Goal: Information Seeking & Learning: Learn about a topic

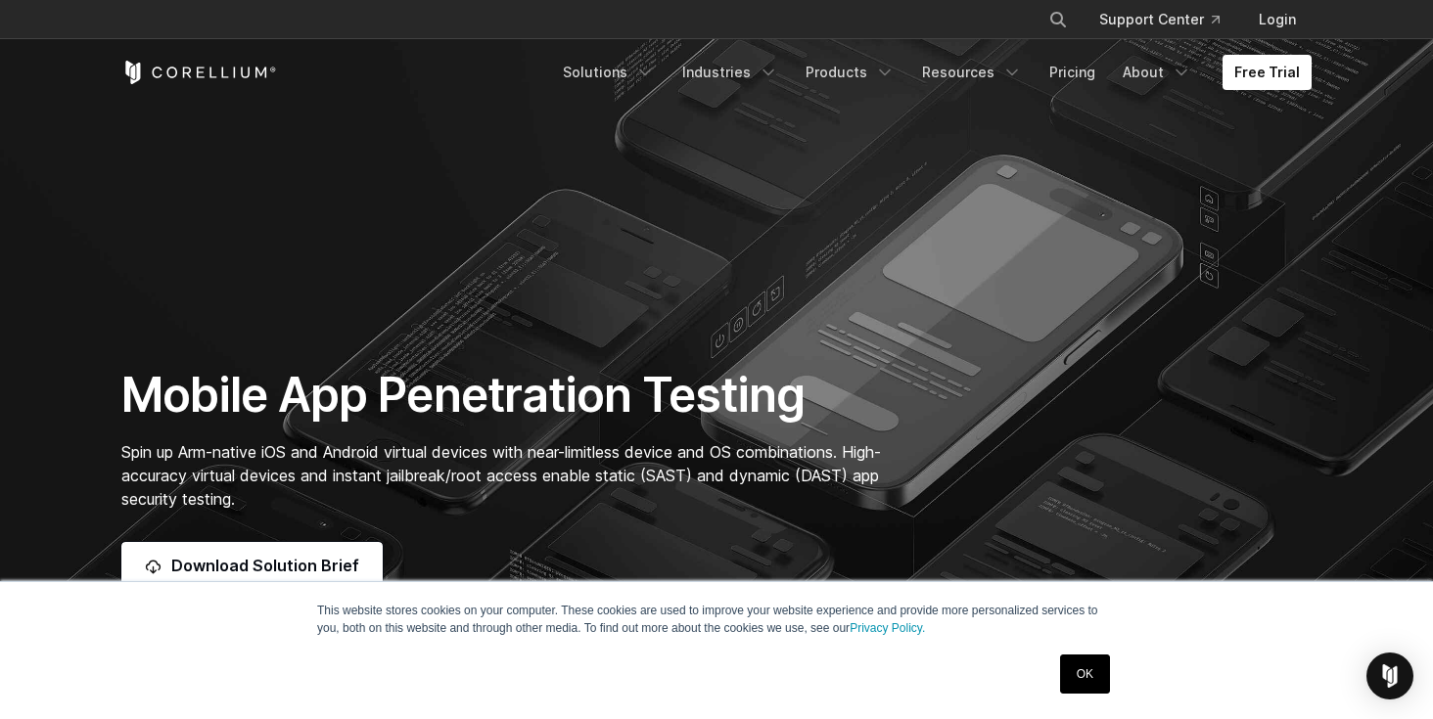
click at [1084, 665] on link "OK" at bounding box center [1085, 674] width 50 height 39
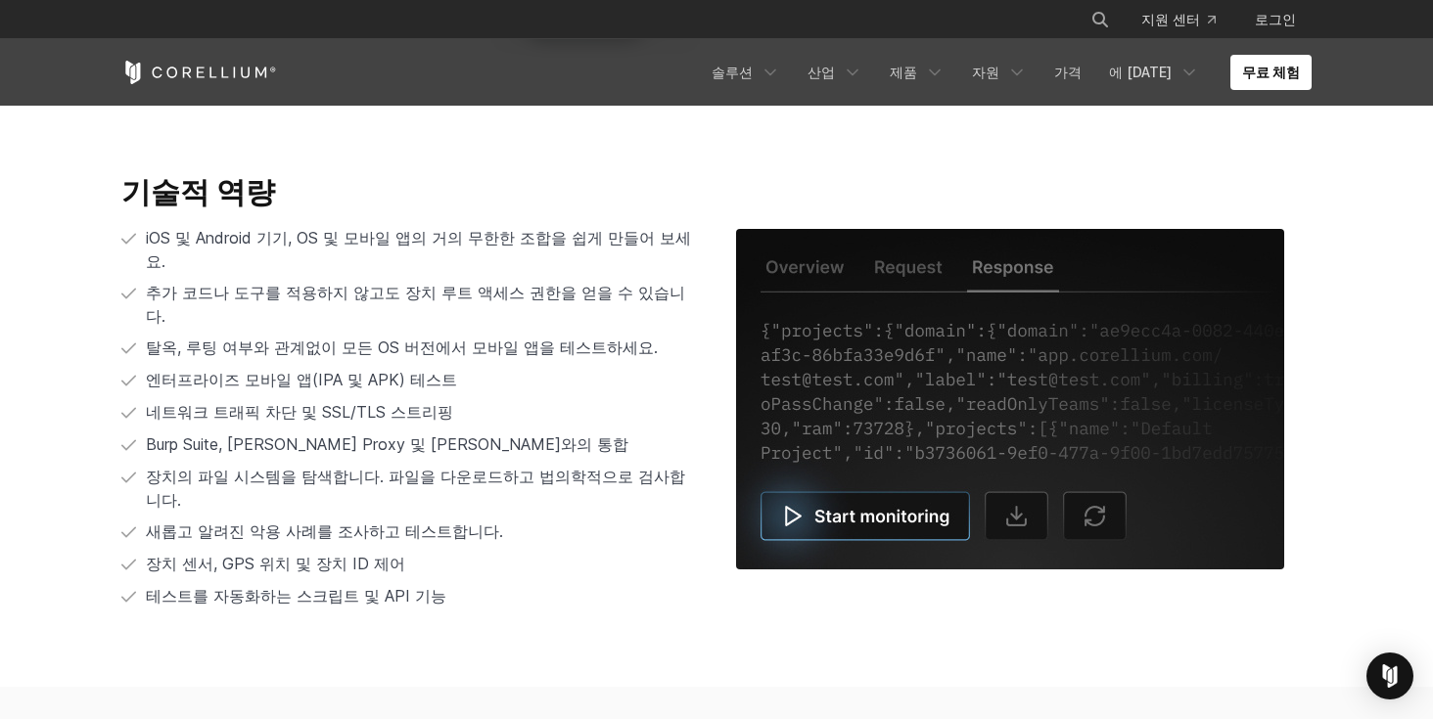
scroll to position [3807, 0]
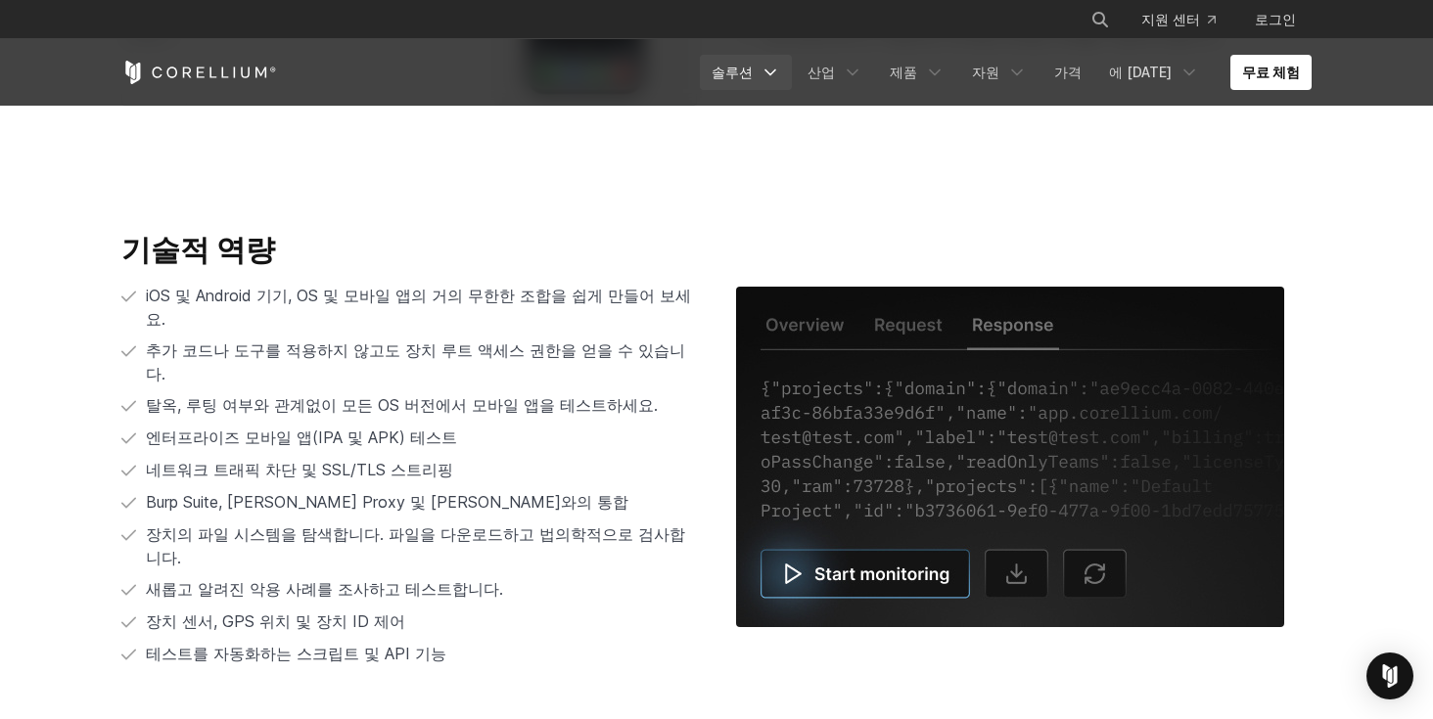
click at [753, 66] on font "솔루션" at bounding box center [732, 72] width 41 height 17
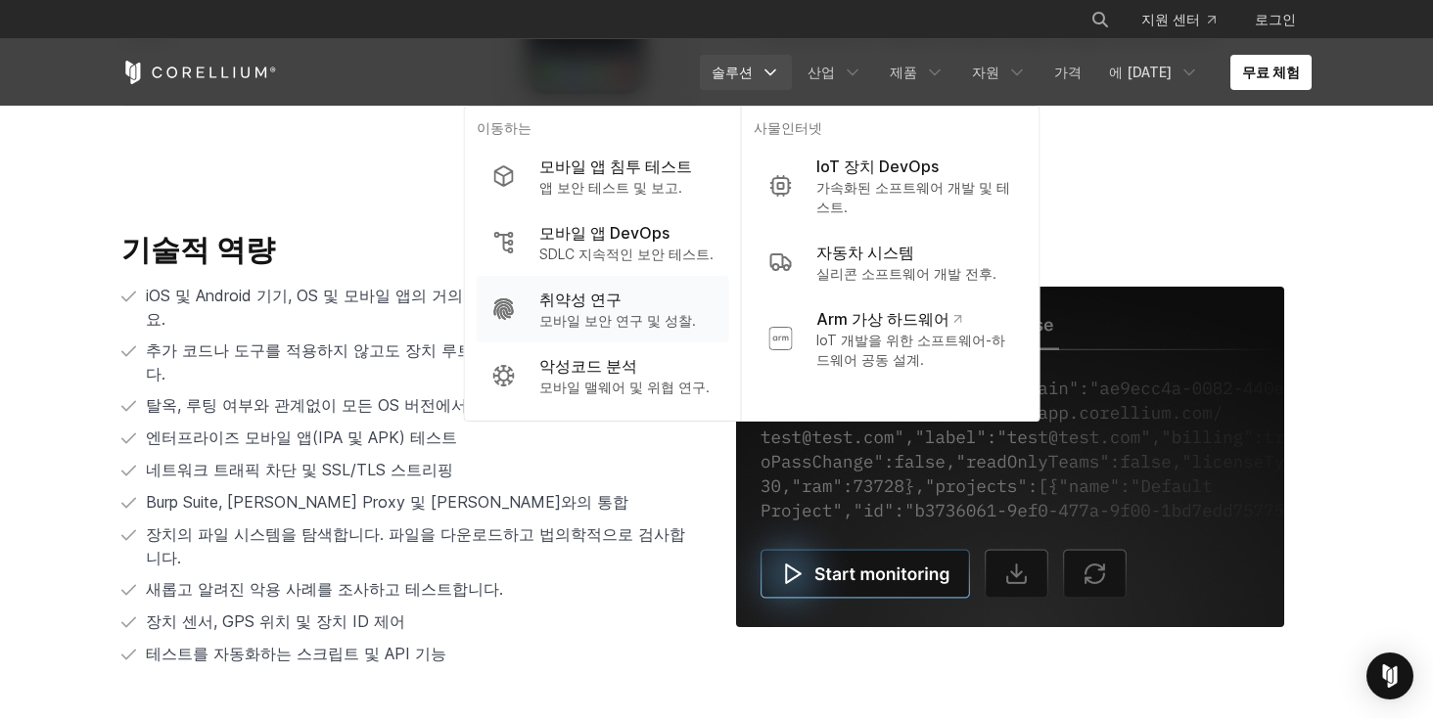
click at [668, 310] on div "취약성 연구" at bounding box center [617, 299] width 157 height 23
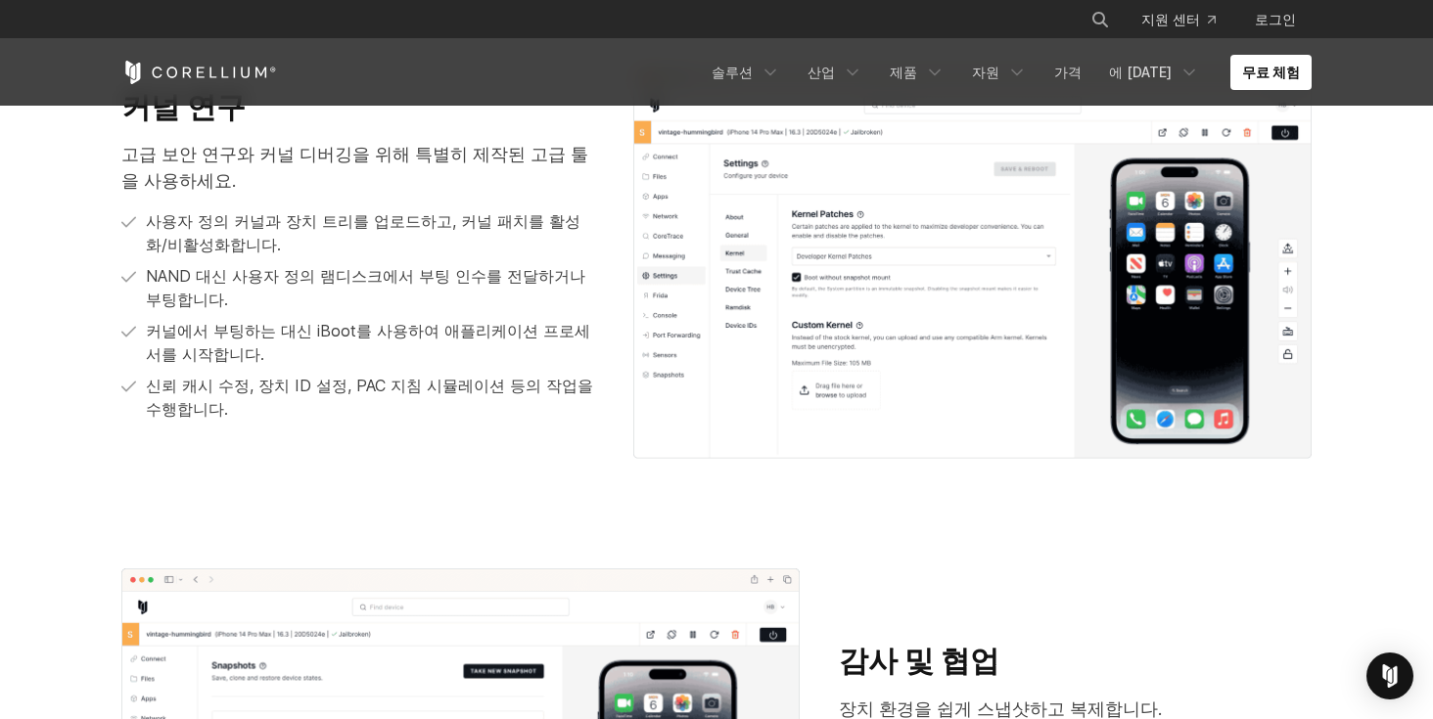
scroll to position [2367, 0]
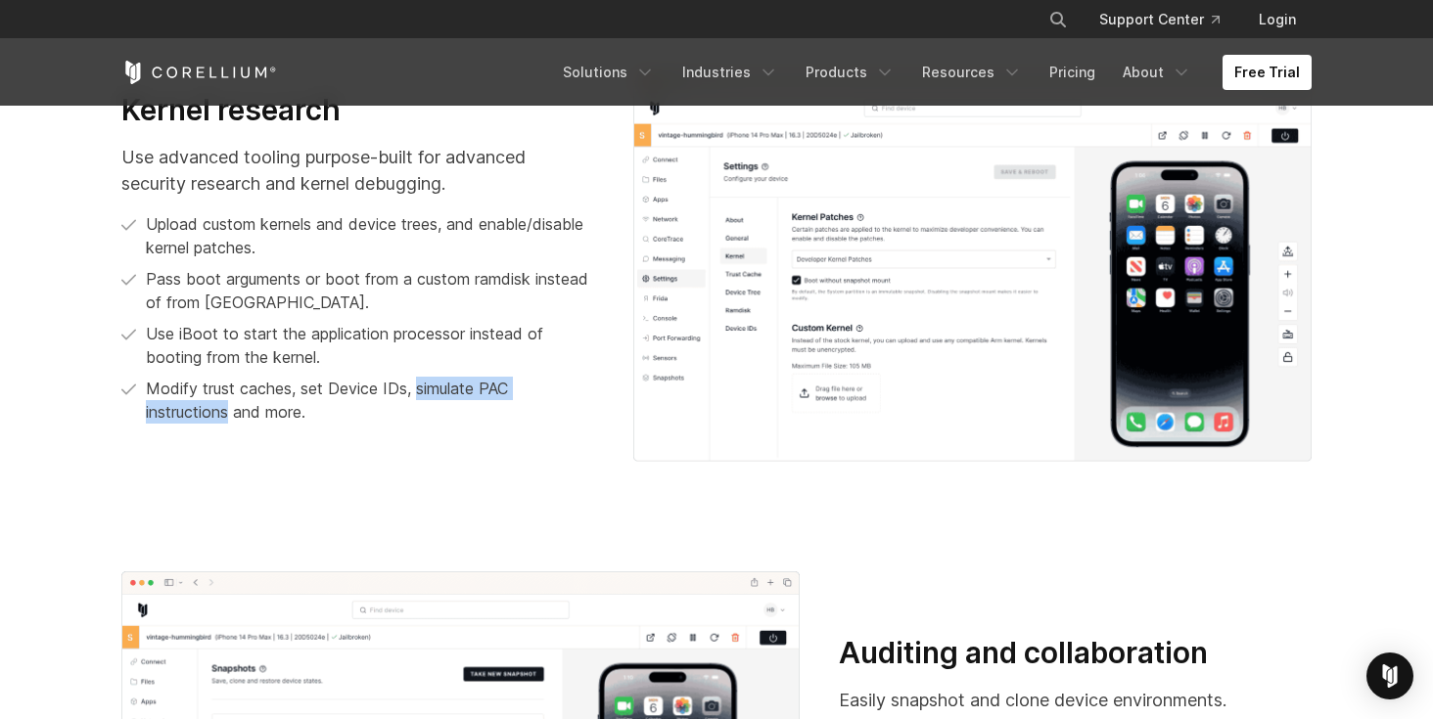
drag, startPoint x: 419, startPoint y: 386, endPoint x: 232, endPoint y: 417, distance: 189.5
click at [232, 417] on p "Modify trust caches, set Device IDs, simulate PAC instructions and more." at bounding box center [370, 400] width 448 height 47
copy p "simulate PAC instructions"
click at [566, 380] on p "Modify trust caches, set Device IDs, simulate PAC instructions and more." at bounding box center [370, 400] width 448 height 47
drag, startPoint x: 229, startPoint y: 407, endPoint x: 144, endPoint y: 405, distance: 85.2
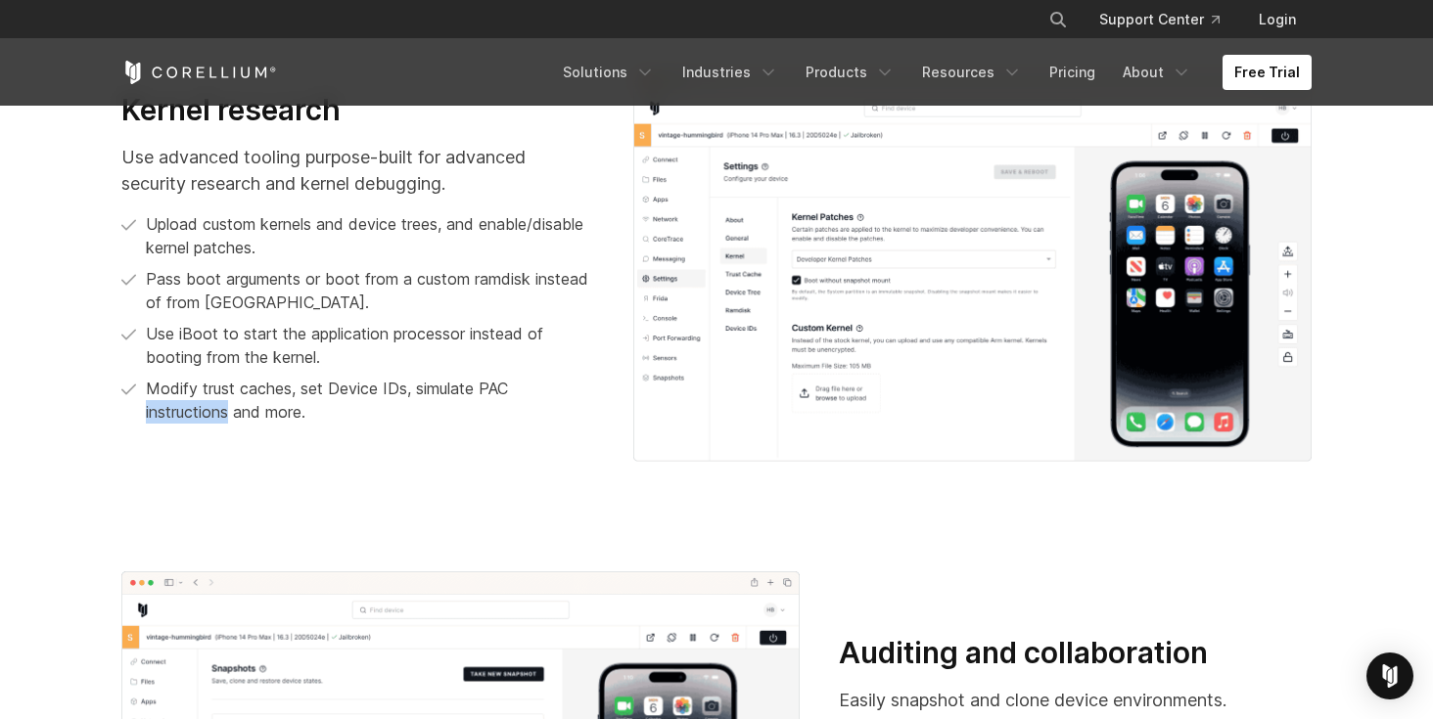
click at [144, 405] on li "Modify trust caches, set Device IDs, simulate PAC instructions and more." at bounding box center [357, 400] width 473 height 47
copy p "instructions"
click at [427, 433] on div "Kernel research Use advanced tooling purpose-built for advanced security resear…" at bounding box center [358, 266] width 512 height 348
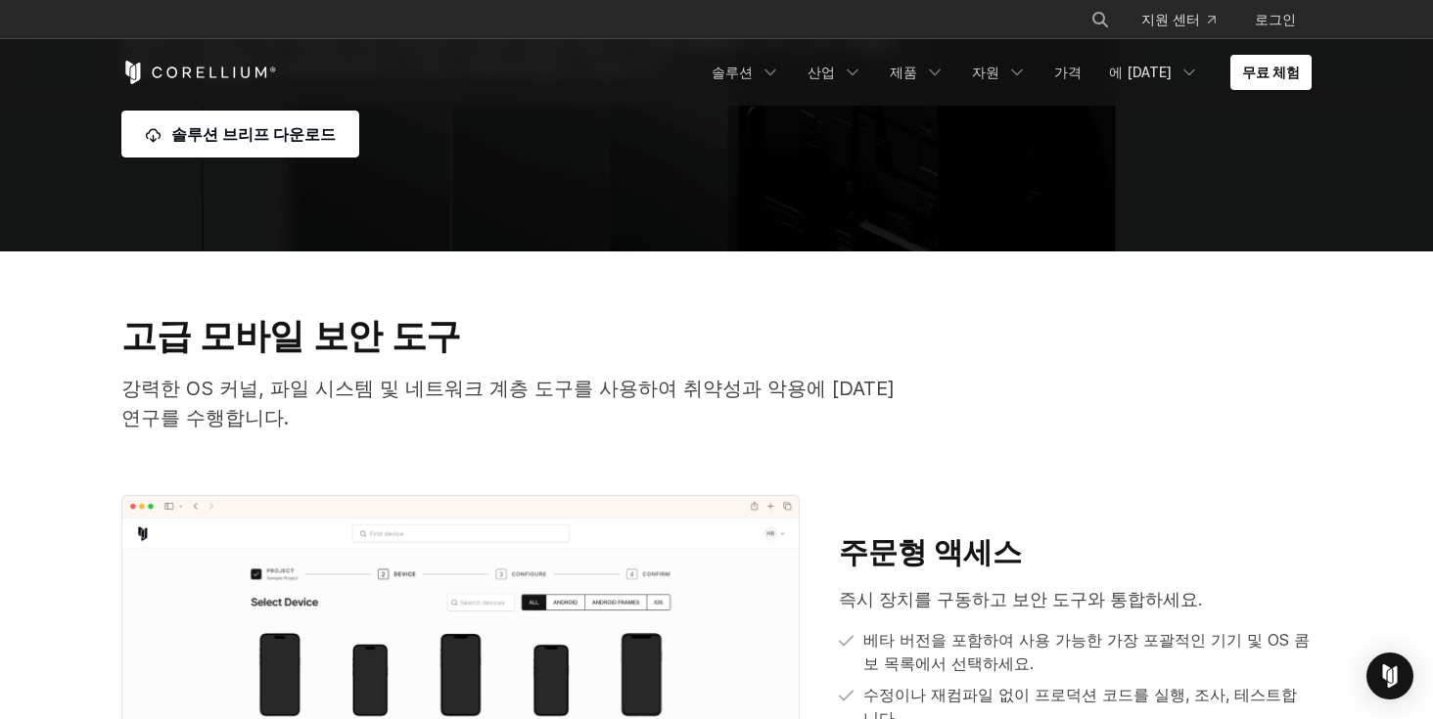
scroll to position [431, 0]
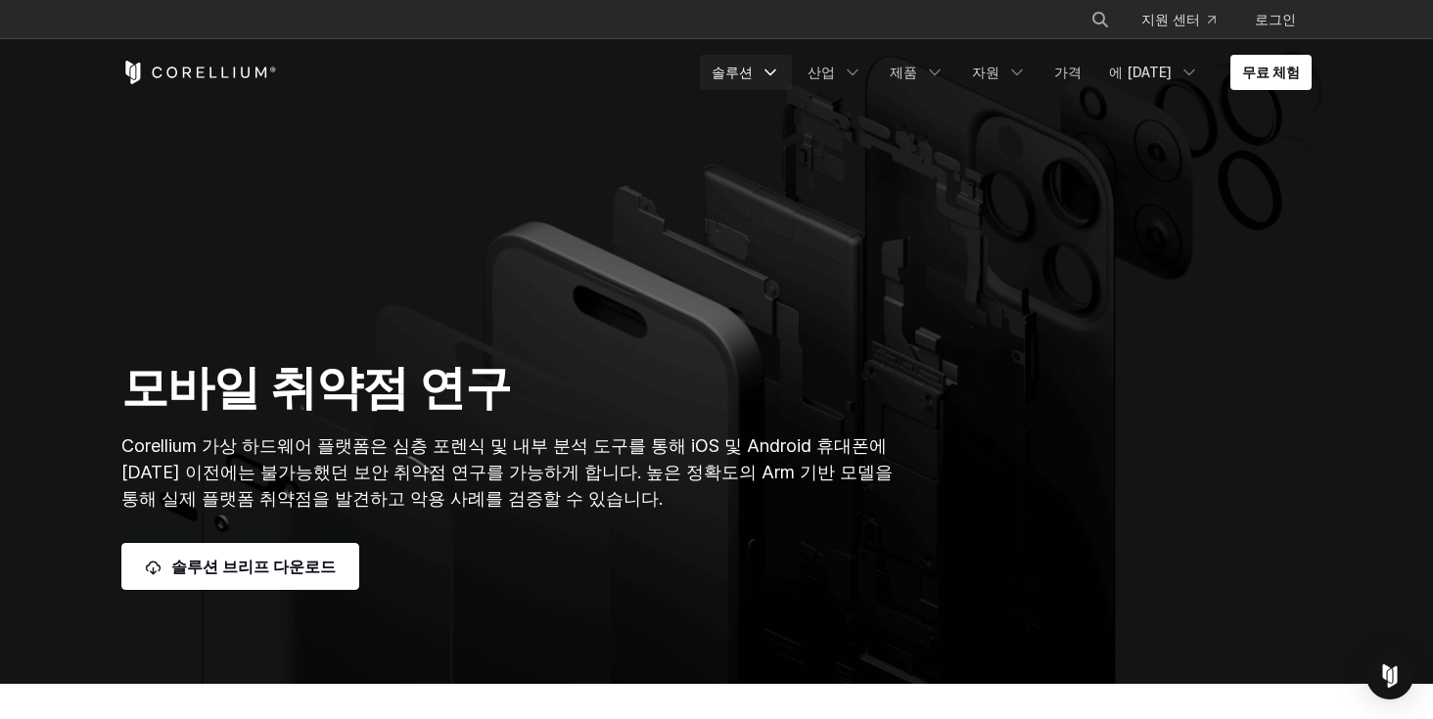
click at [792, 60] on link "솔루션" at bounding box center [746, 72] width 92 height 35
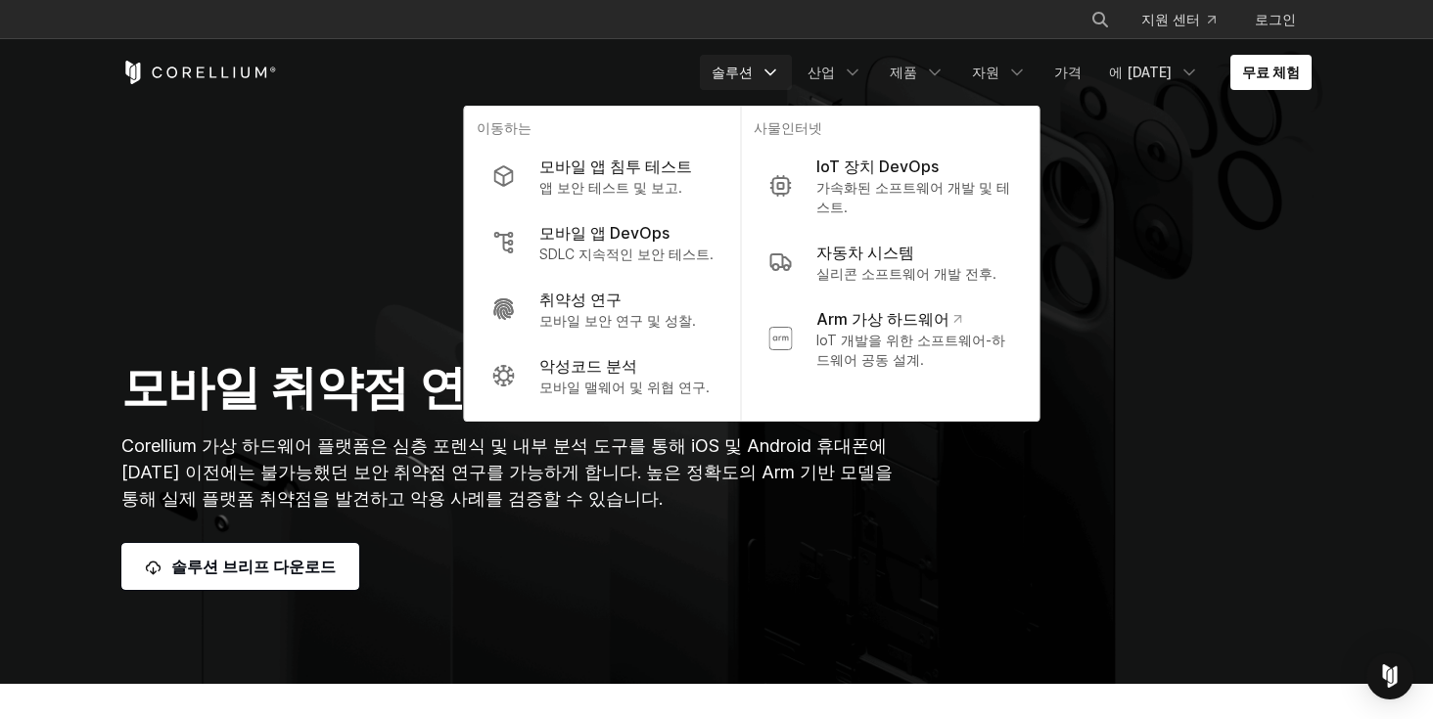
click at [915, 75] on ul "솔루션 이동하는" at bounding box center [1006, 72] width 612 height 35
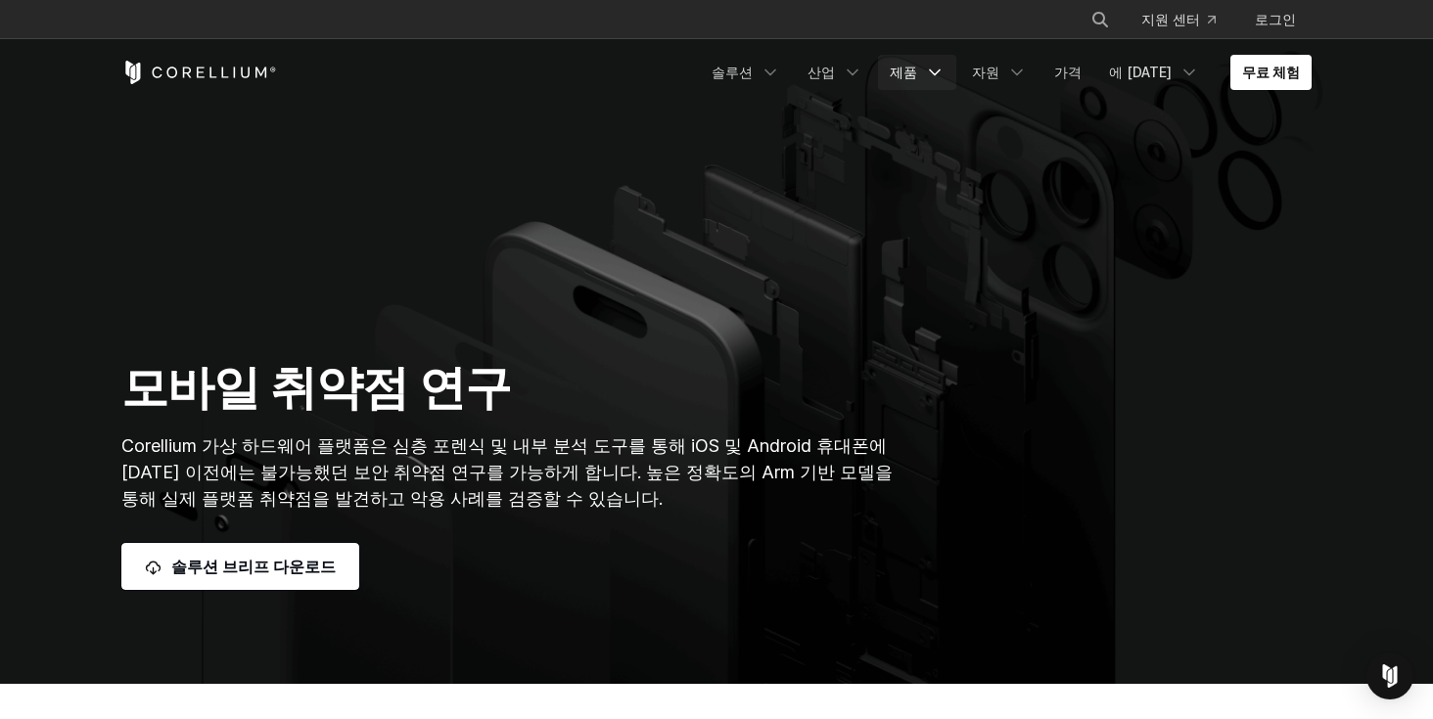
click at [945, 76] on icon "탐색 메뉴" at bounding box center [935, 73] width 20 height 20
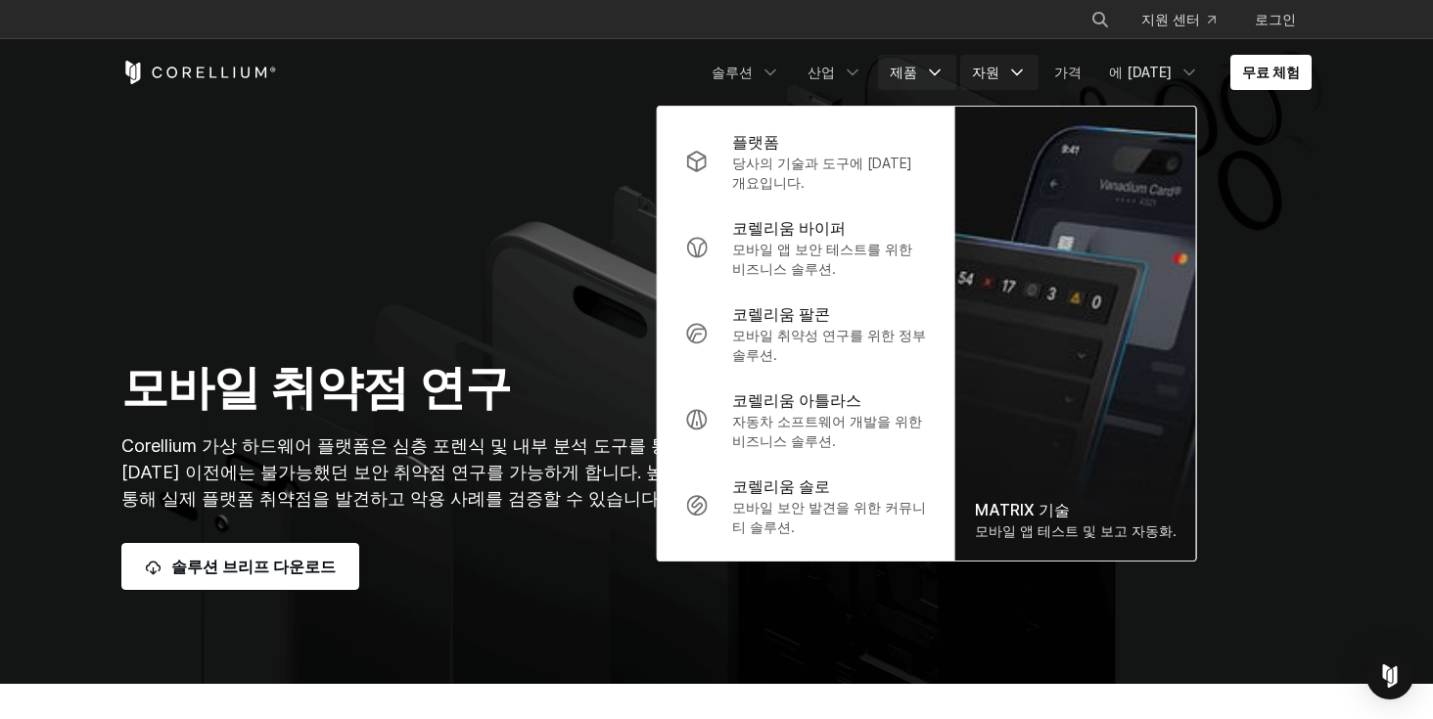
click at [1036, 84] on link "자원" at bounding box center [999, 72] width 78 height 35
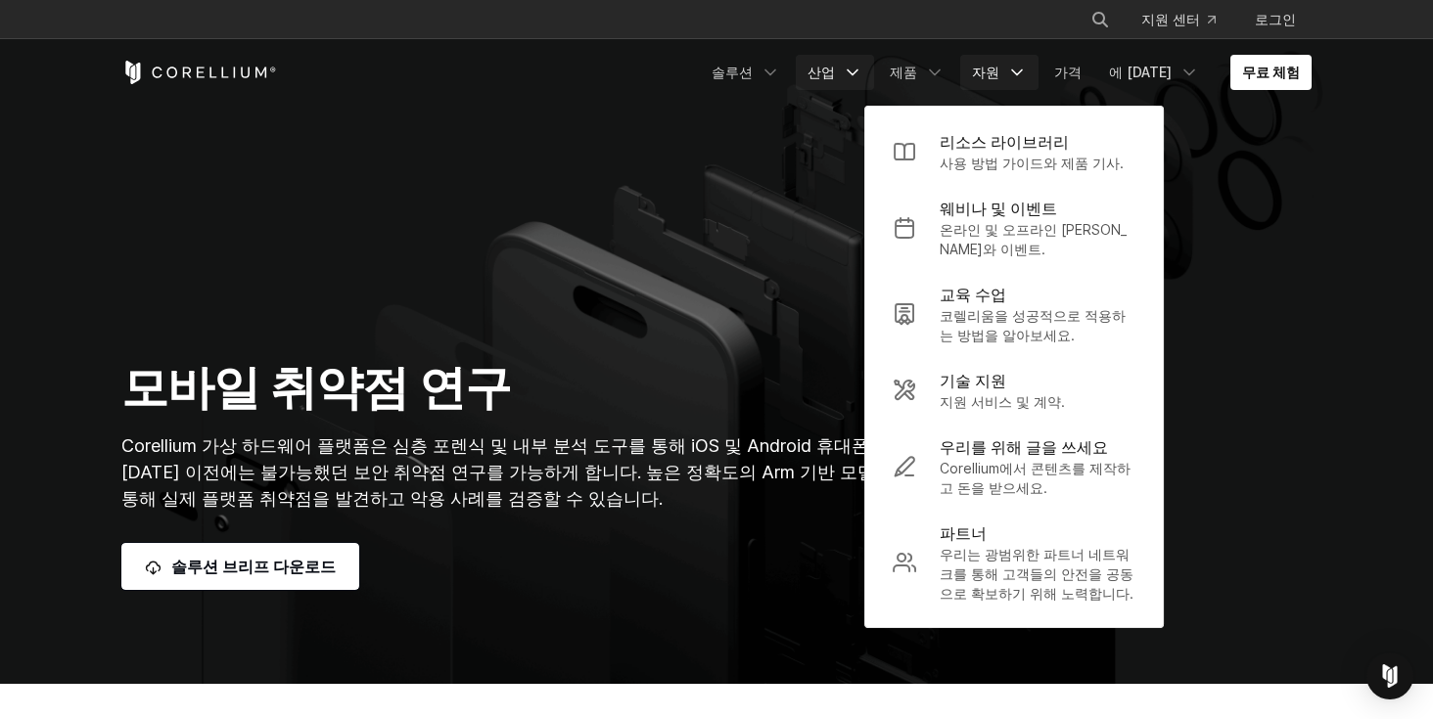
click at [874, 76] on link "산업" at bounding box center [835, 72] width 78 height 35
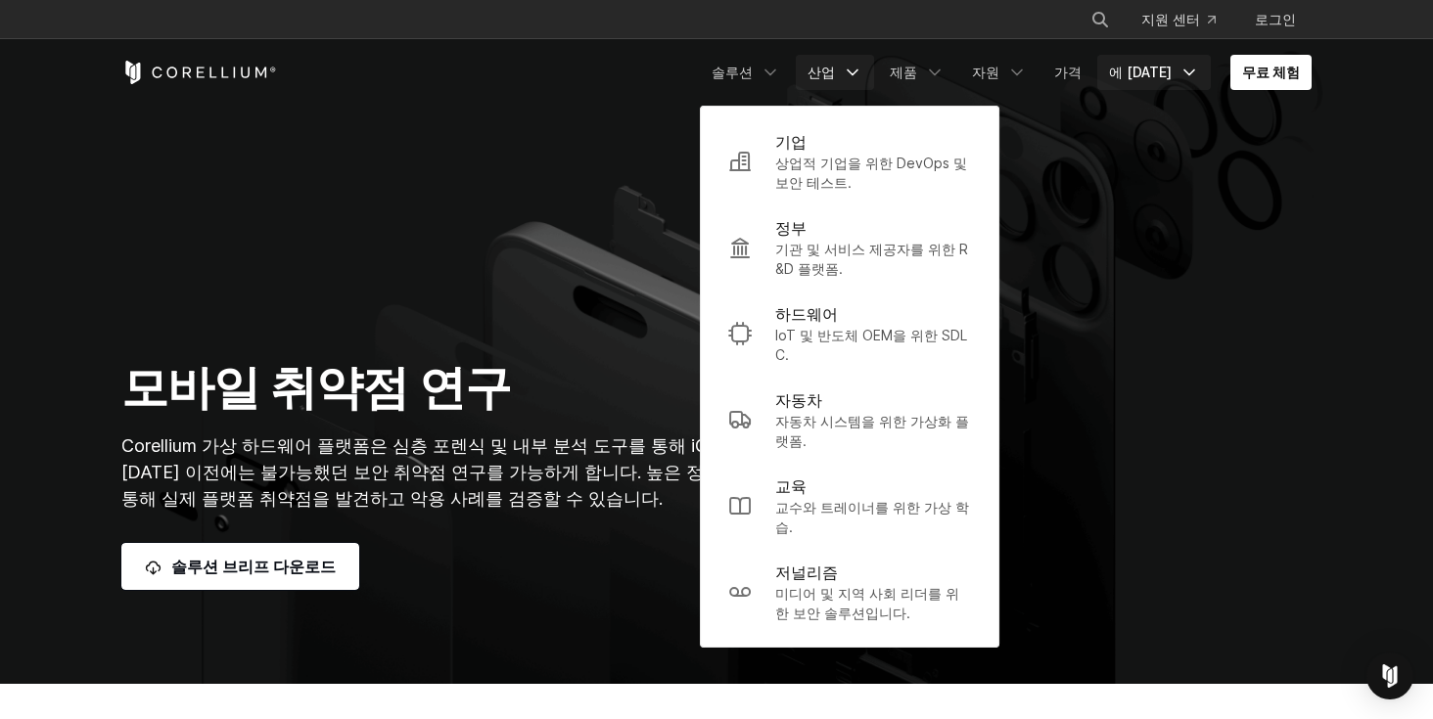
click at [1139, 68] on font "에 [DATE]" at bounding box center [1140, 72] width 63 height 17
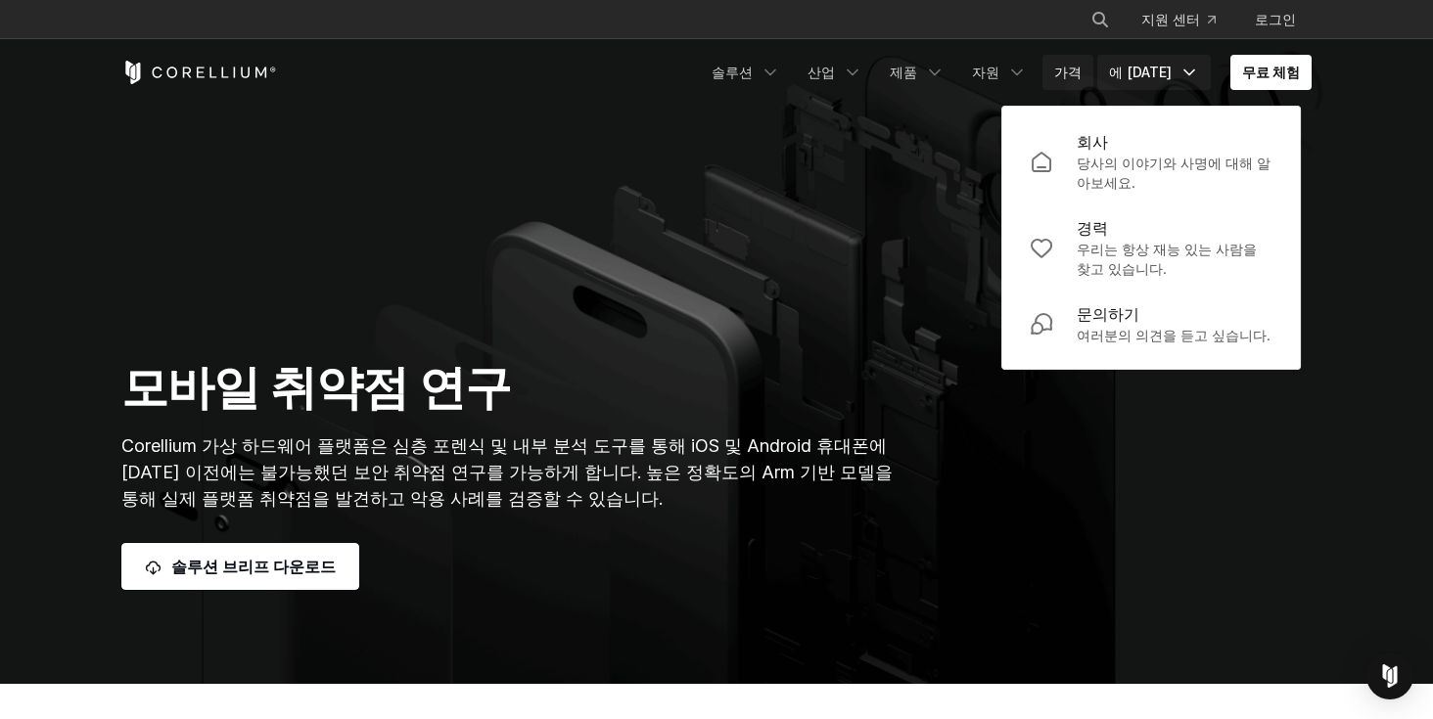
click at [1082, 71] on font "가격" at bounding box center [1067, 72] width 27 height 17
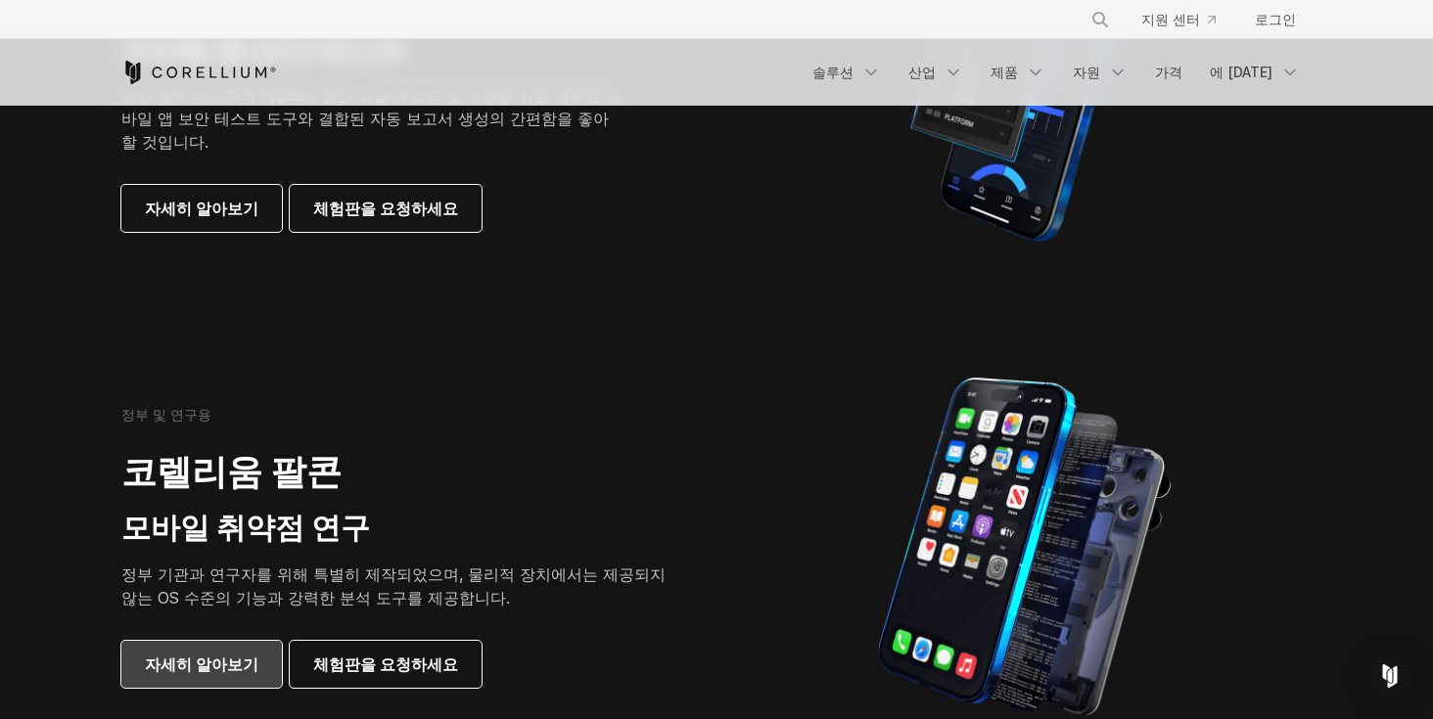
scroll to position [772, 0]
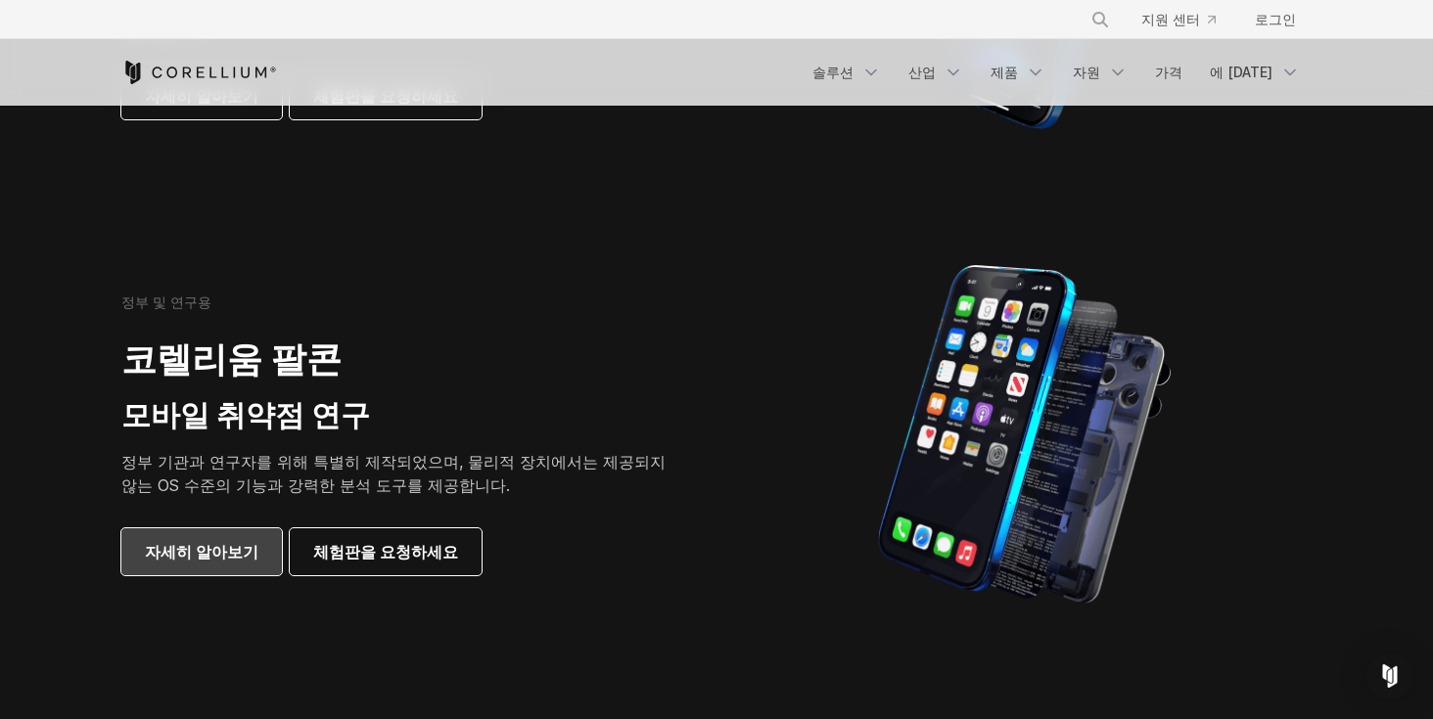
click at [195, 567] on link "자세히 알아보기" at bounding box center [201, 552] width 161 height 47
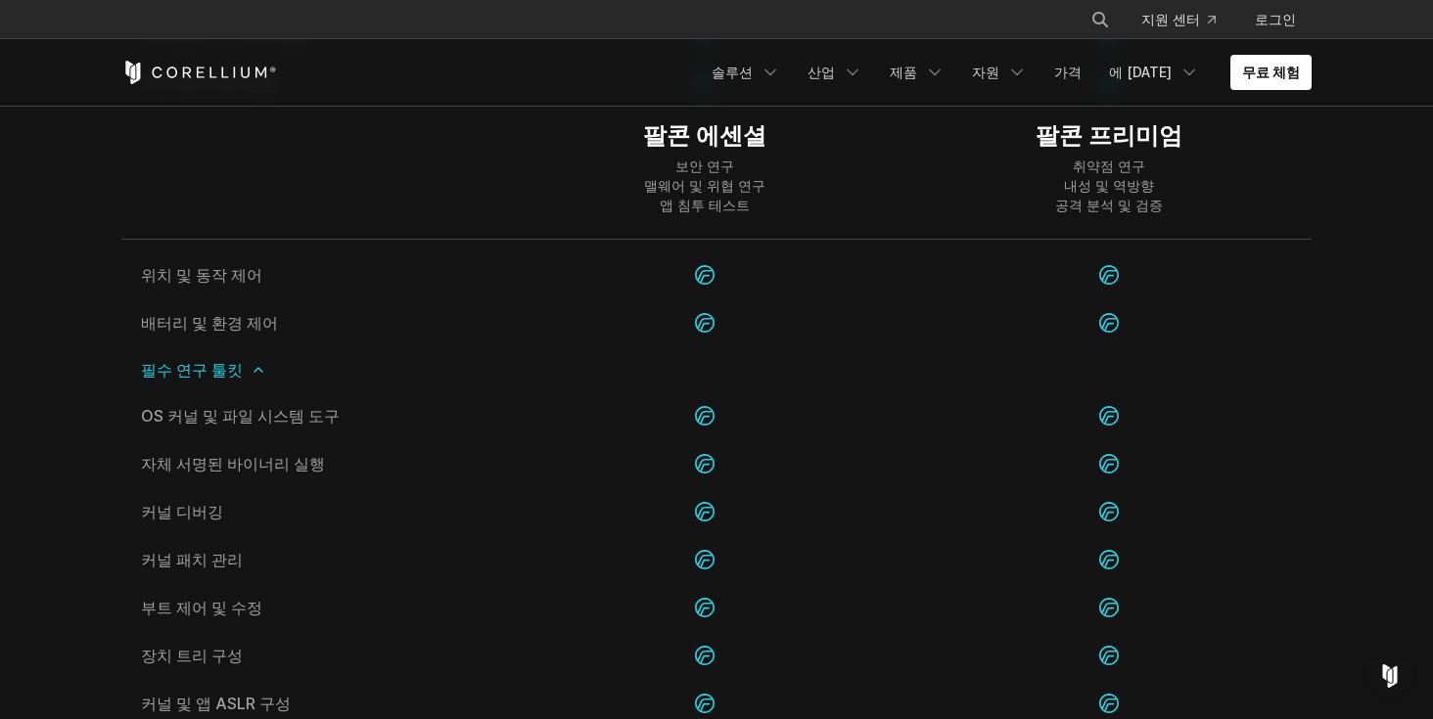
scroll to position [3331, 0]
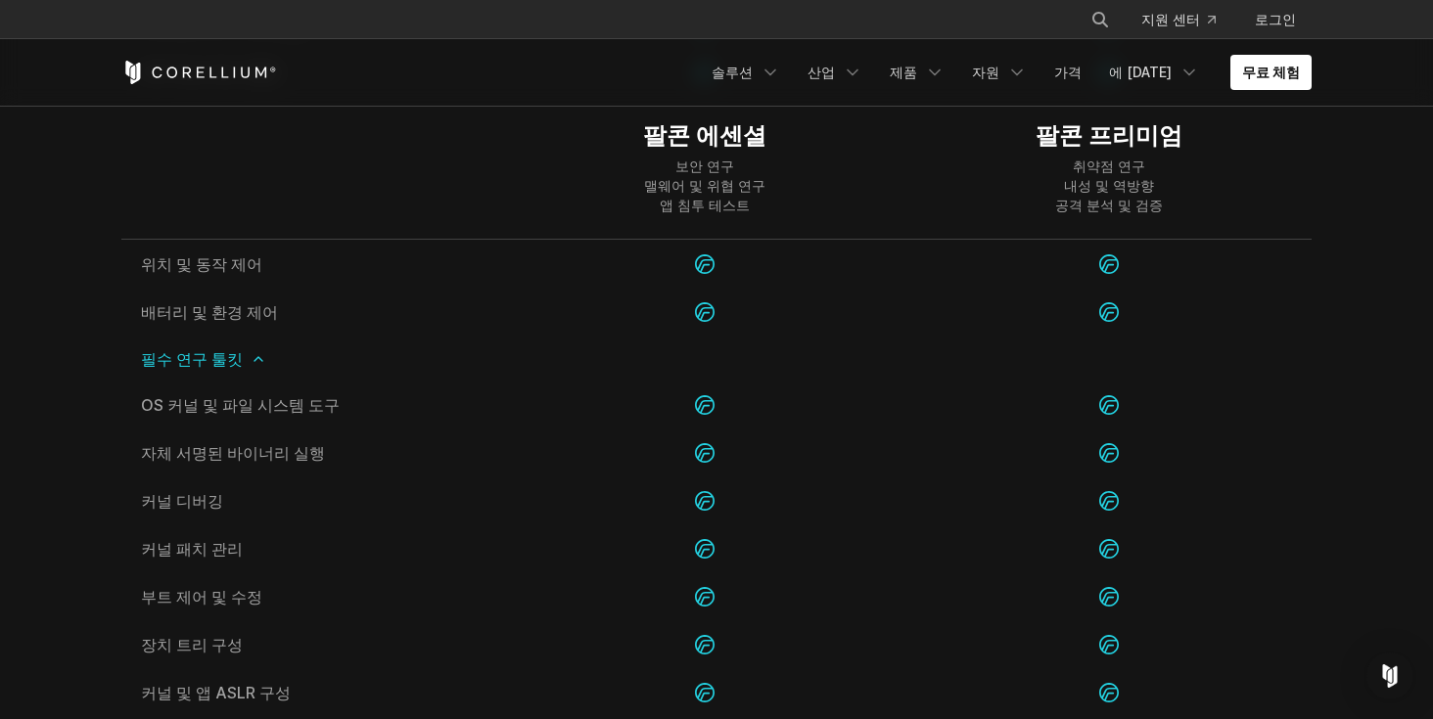
click at [251, 351] on icon at bounding box center [259, 359] width 16 height 16
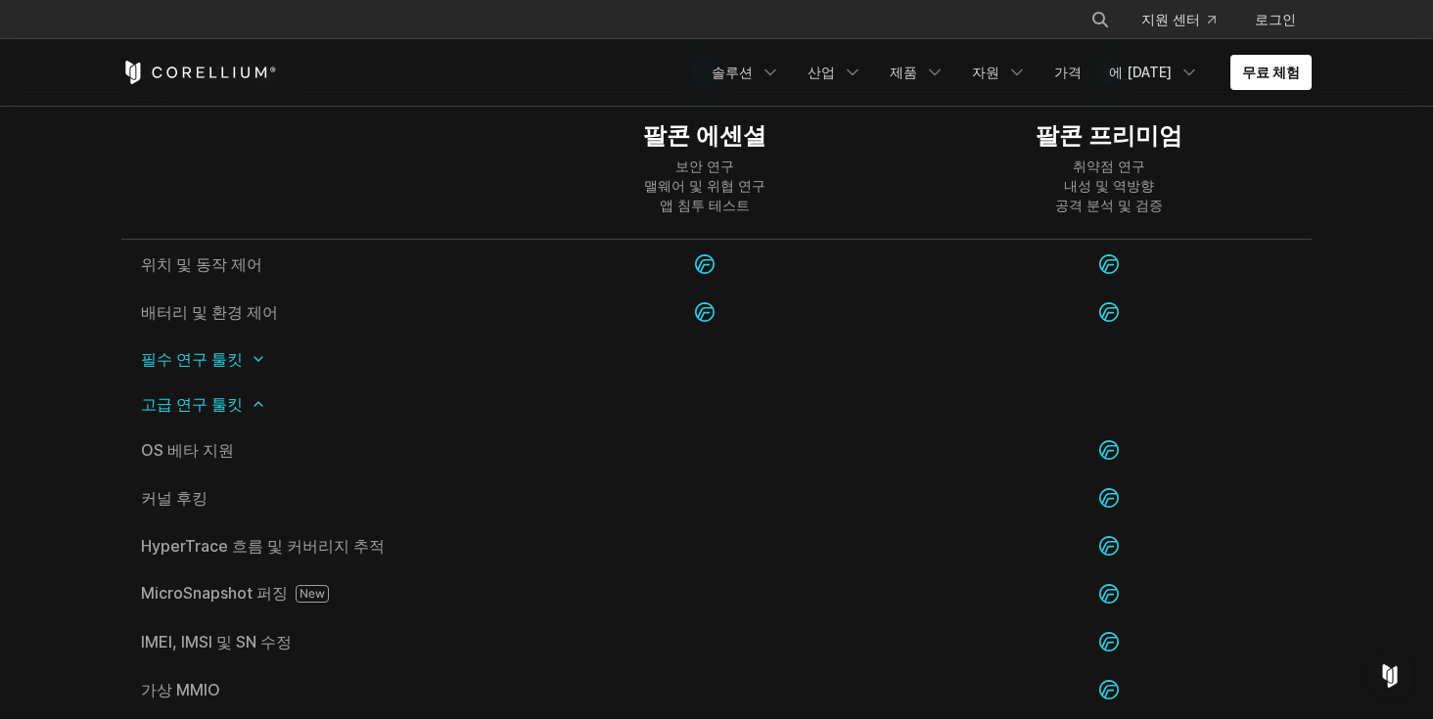
click at [251, 351] on icon at bounding box center [259, 359] width 16 height 16
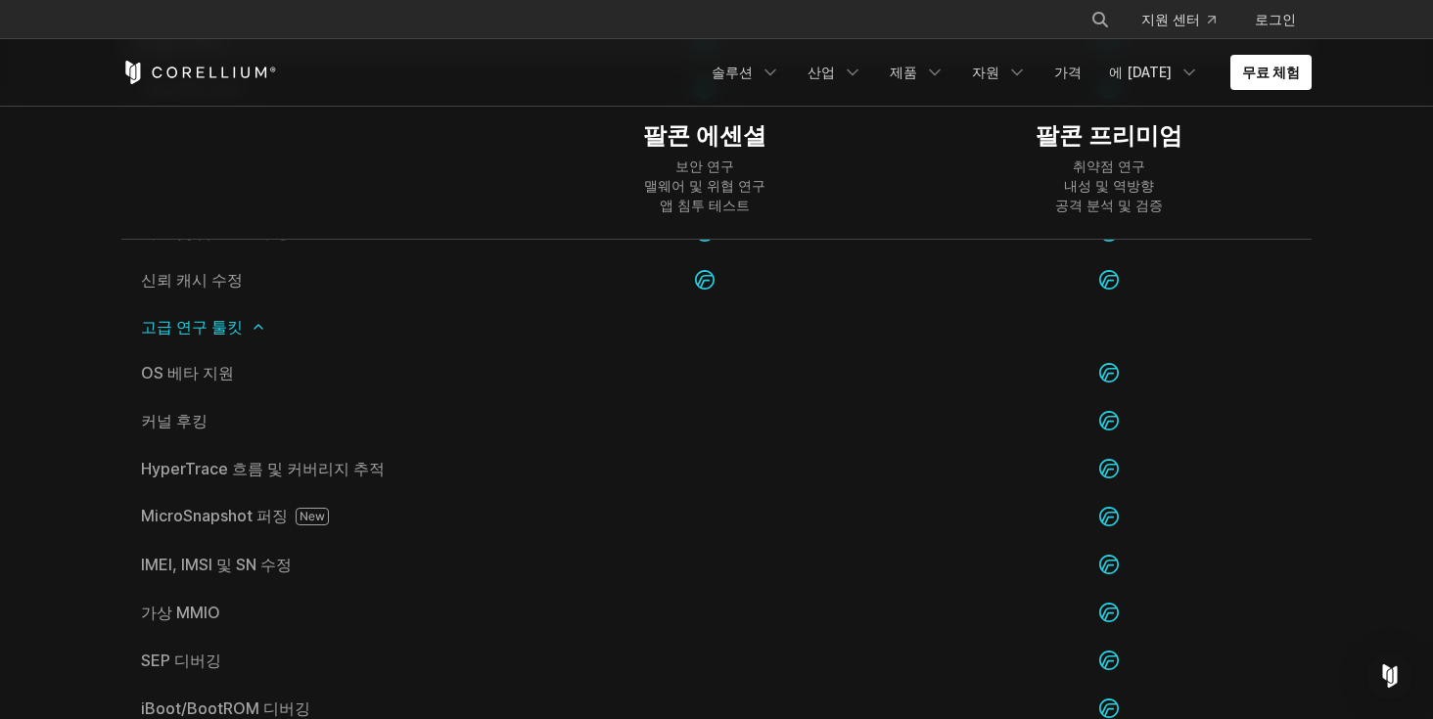
scroll to position [3796, 0]
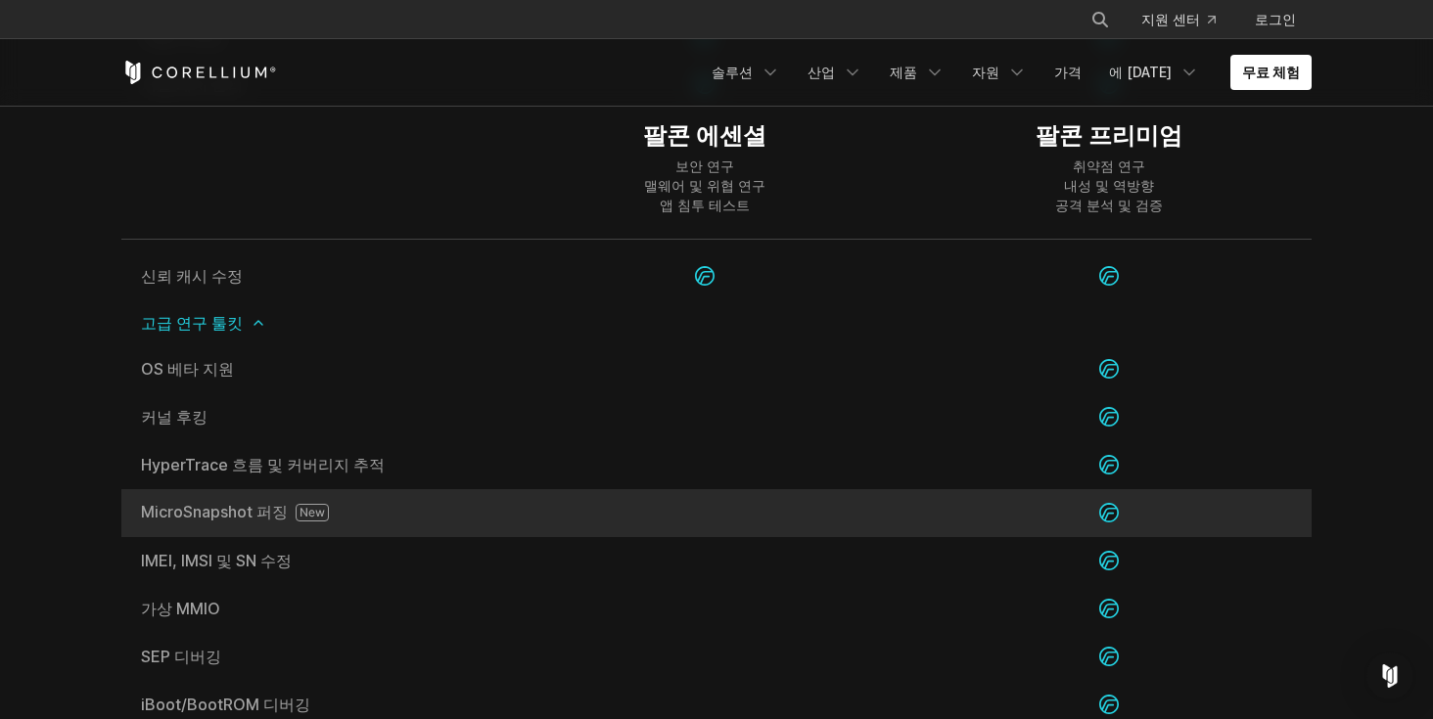
drag, startPoint x: 134, startPoint y: 482, endPoint x: 235, endPoint y: 485, distance: 100.9
click at [236, 489] on div "MicroSnapshot 퍼징" at bounding box center [311, 513] width 381 height 48
click at [259, 502] on font "MicroSnapshot 퍼징" at bounding box center [214, 512] width 147 height 20
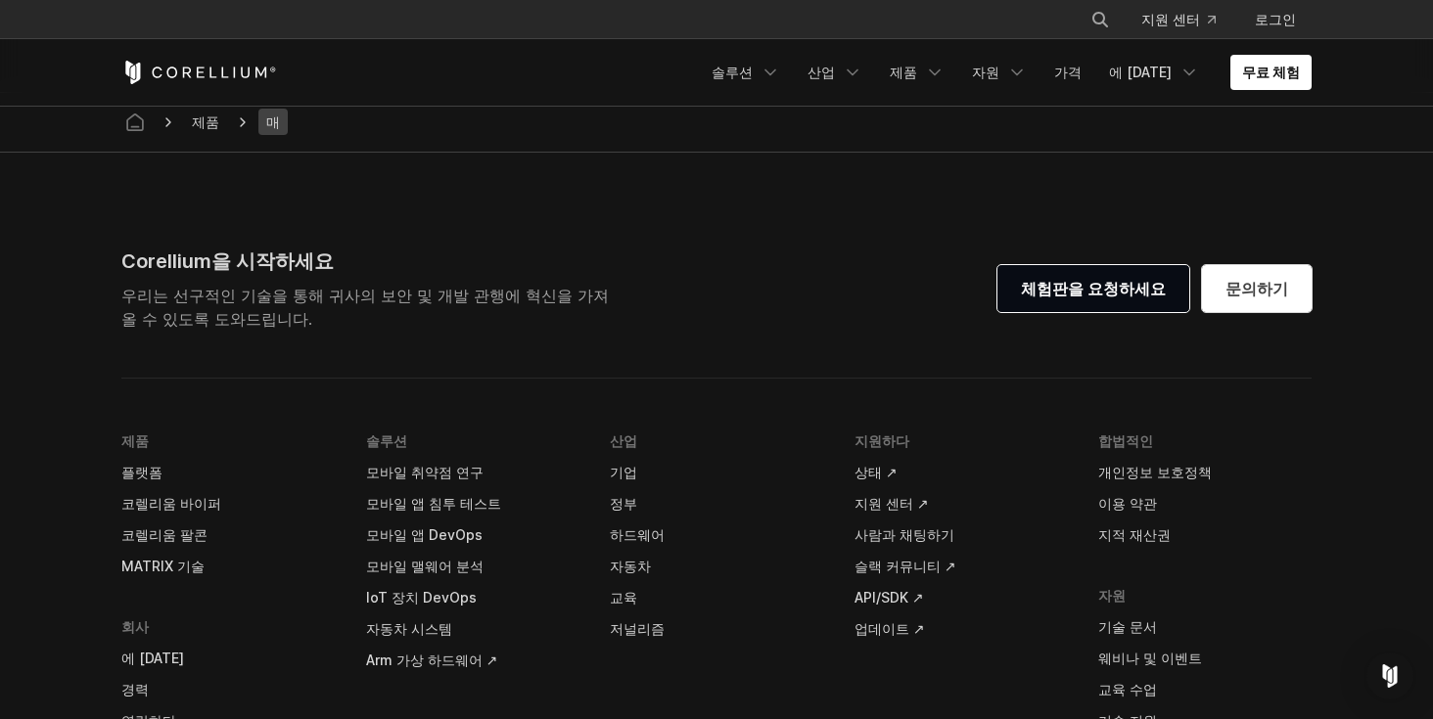
scroll to position [5965, 0]
